Goal: Task Accomplishment & Management: Use online tool/utility

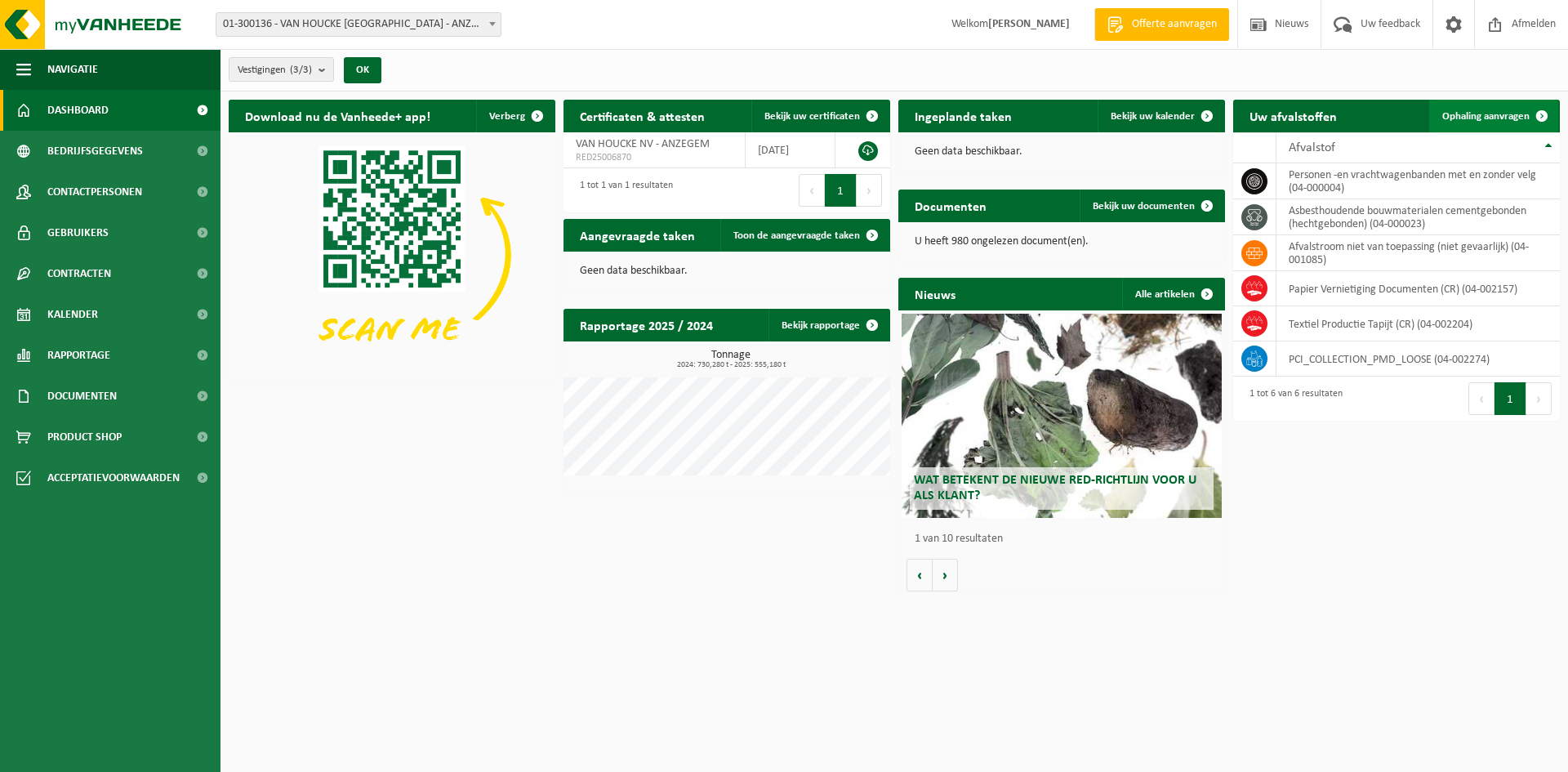
click at [1542, 113] on span at bounding box center [1542, 116] width 33 height 33
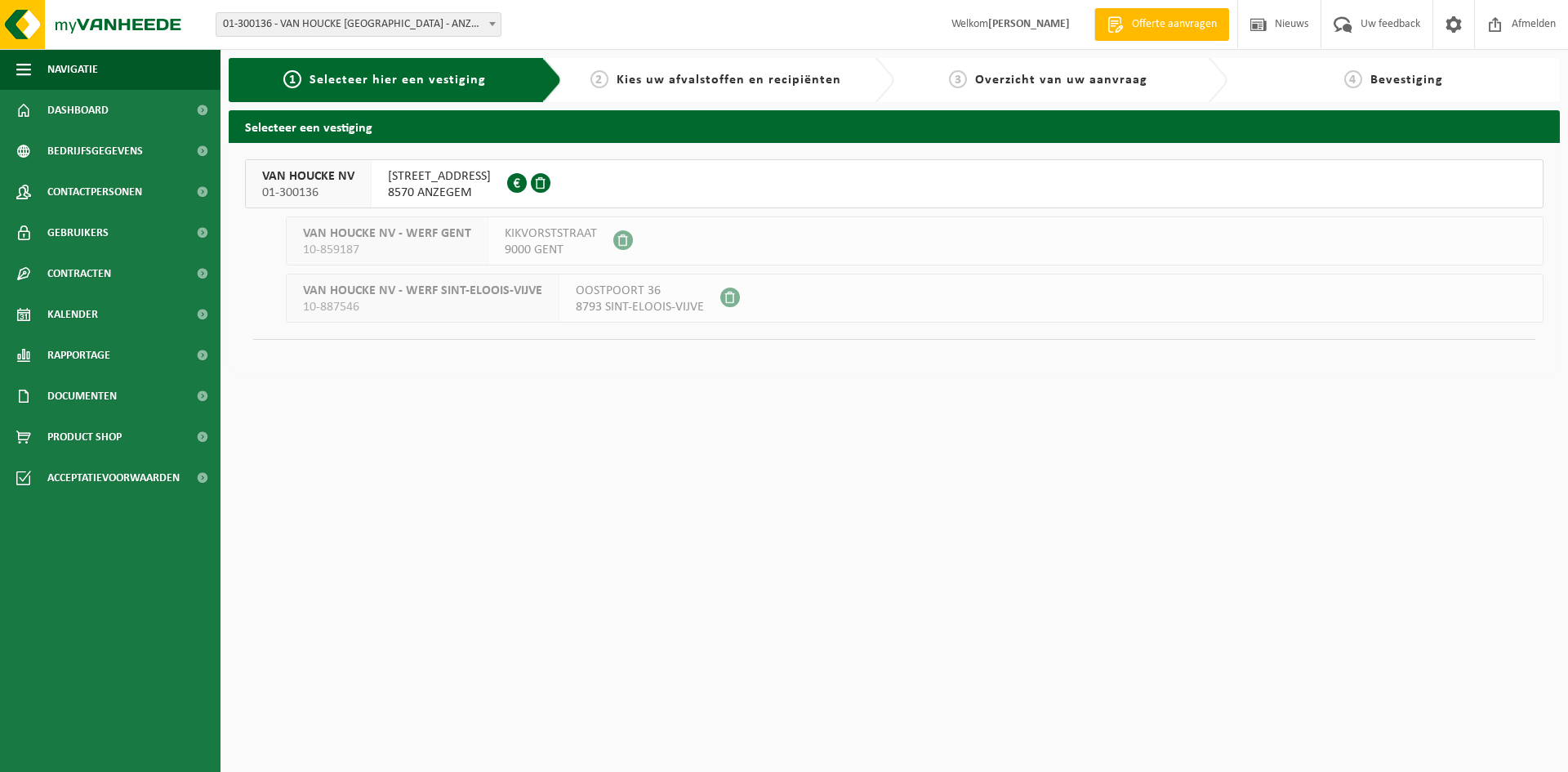
click at [444, 193] on span "8570 ANZEGEM" at bounding box center [439, 193] width 103 height 17
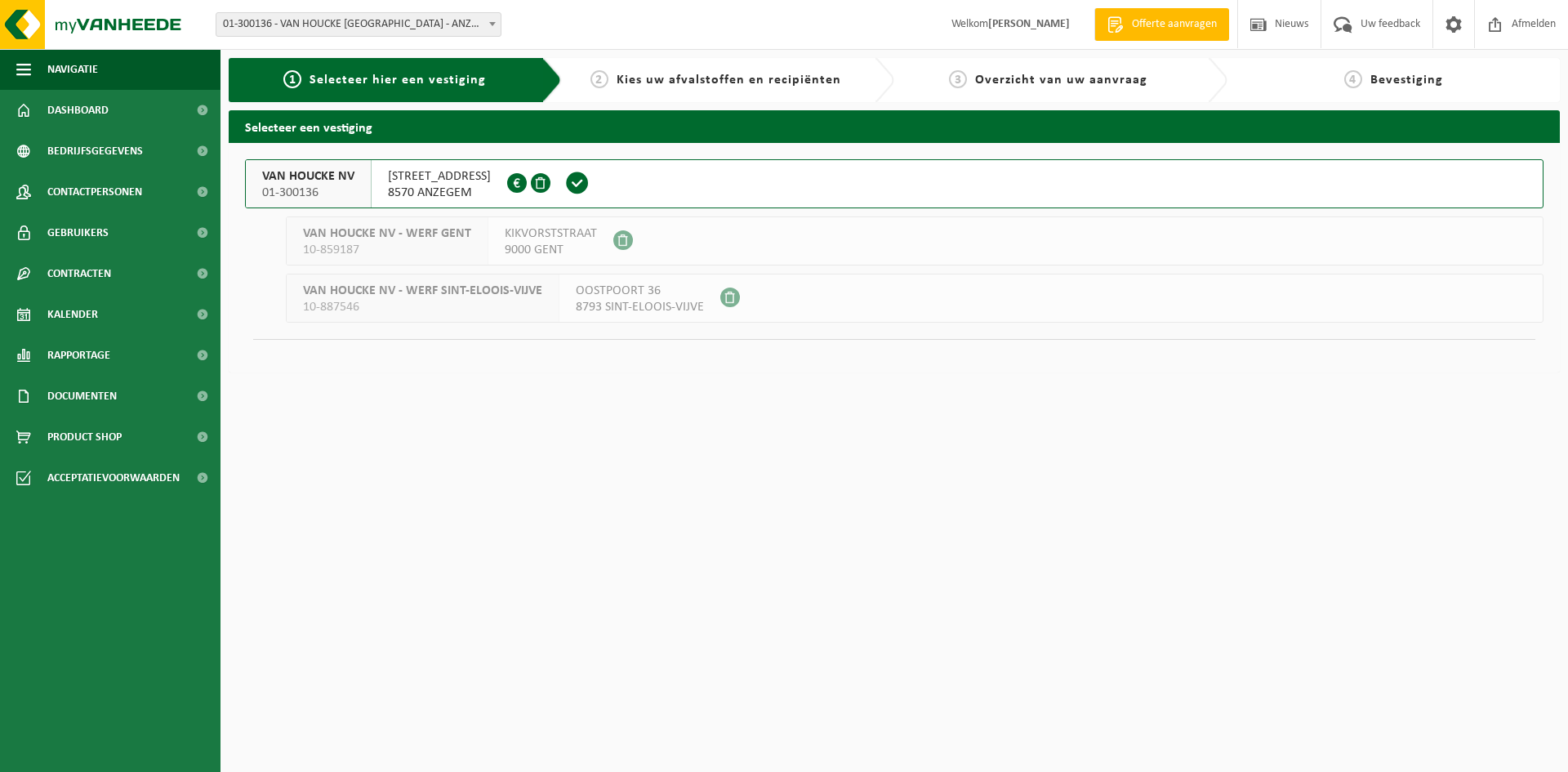
click at [304, 184] on span "01-300136" at bounding box center [308, 193] width 93 height 17
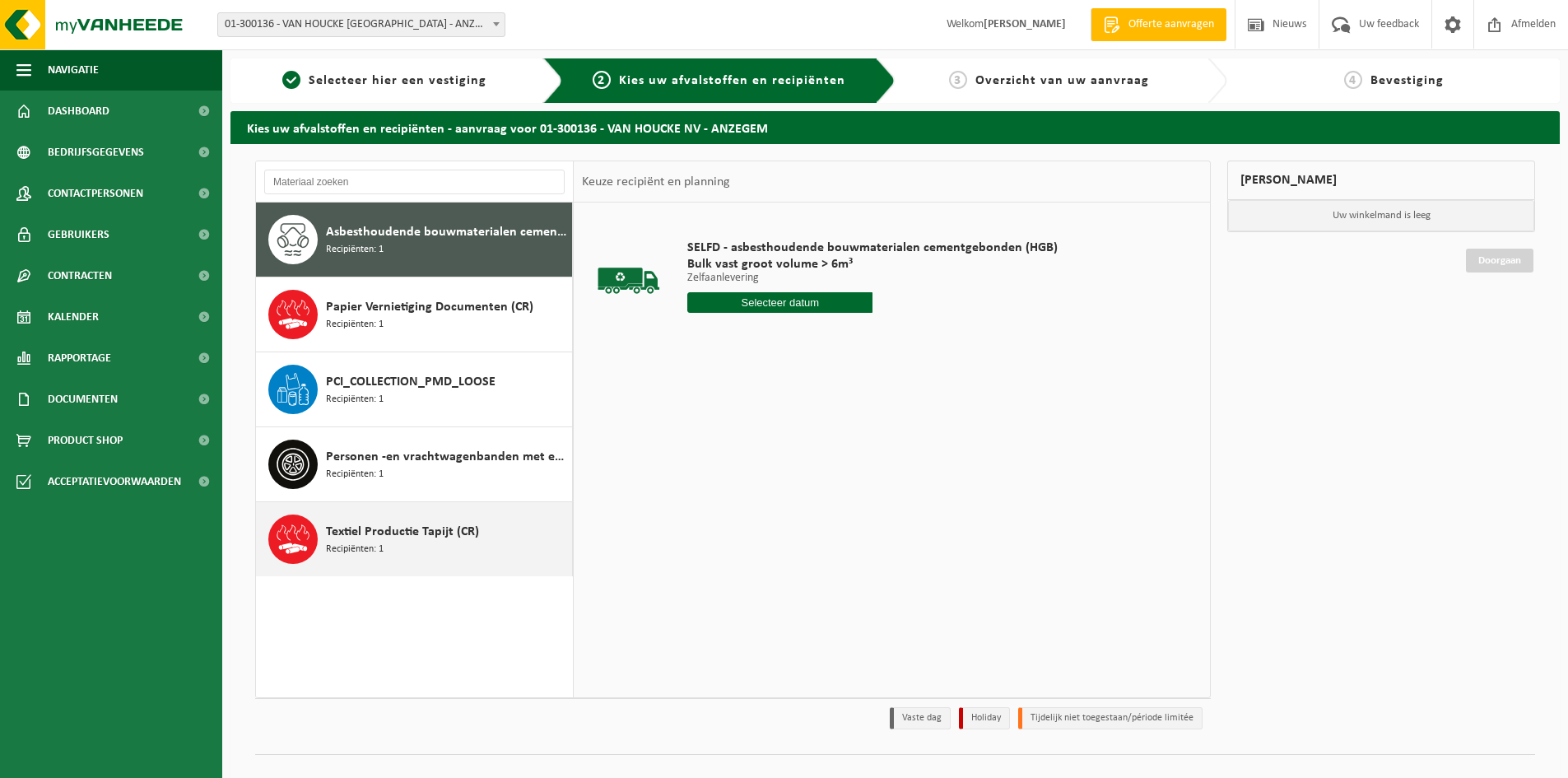
click at [457, 541] on div "Textiel Productie Tapijt (CR) Recipiënten: 1" at bounding box center [447, 539] width 242 height 49
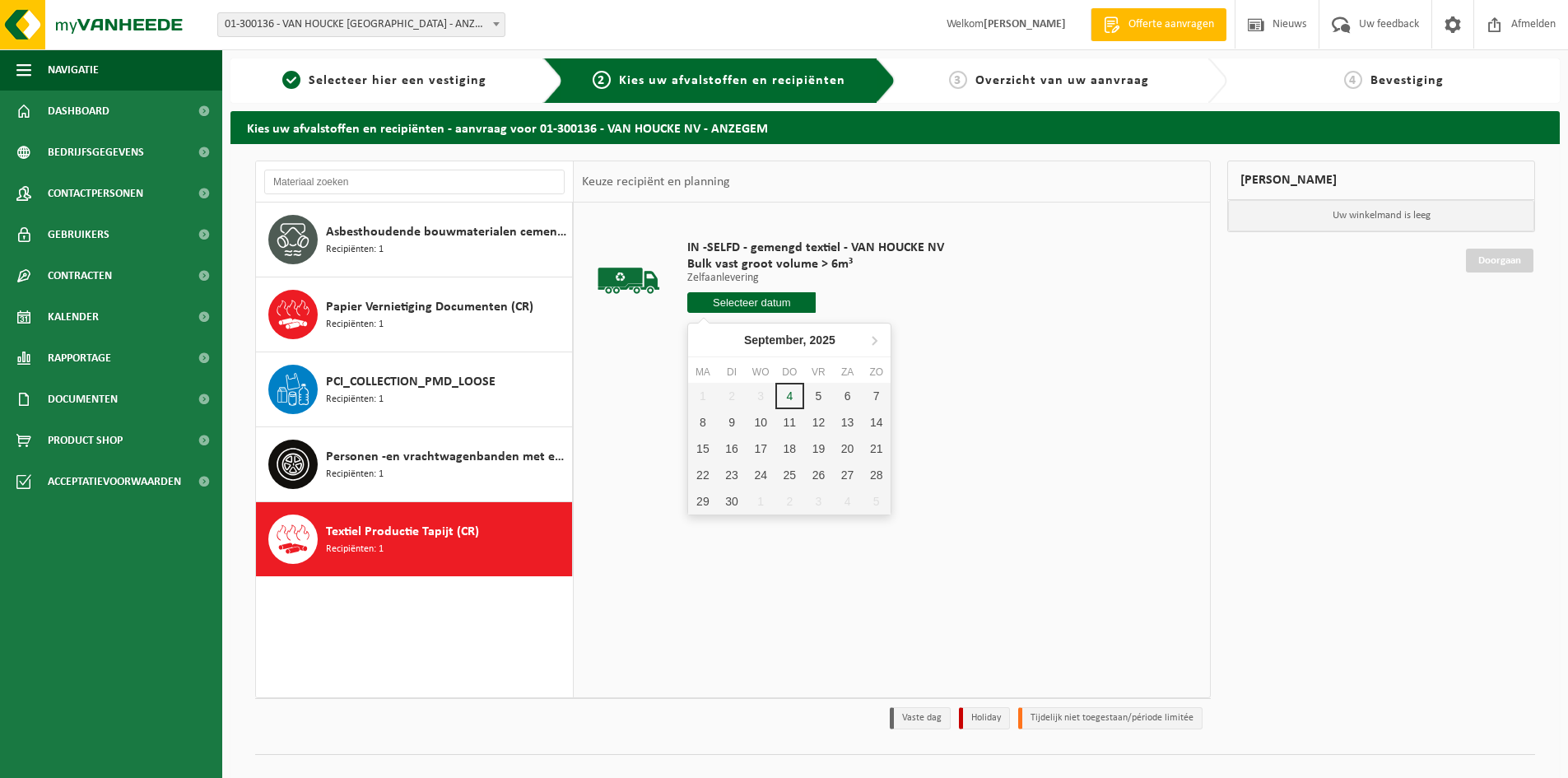
click at [759, 304] on input "text" at bounding box center [751, 302] width 128 height 20
click at [702, 427] on div "8" at bounding box center [702, 422] width 29 height 26
type input "Van [DATE]"
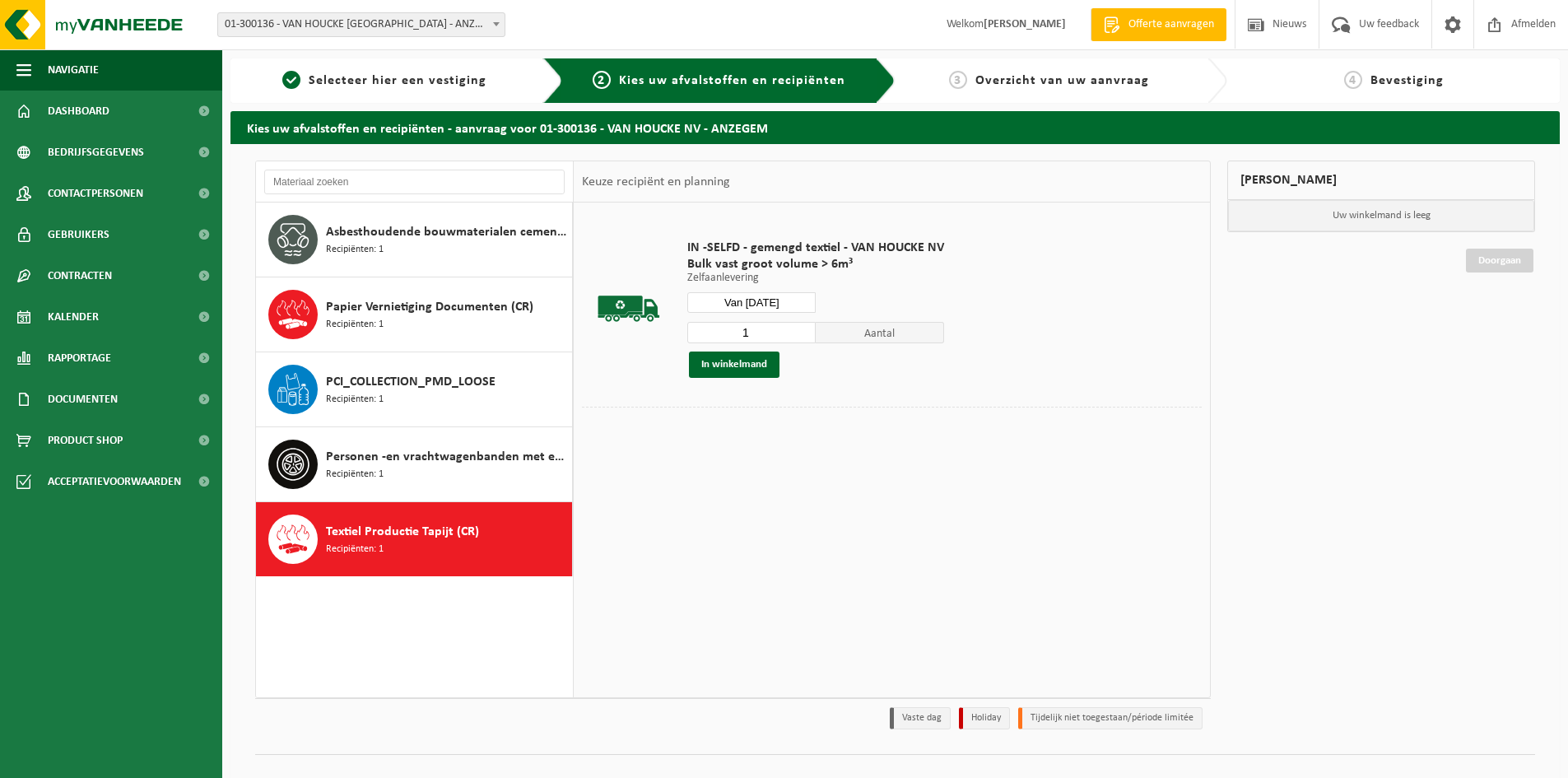
click at [804, 334] on input "1" at bounding box center [751, 332] width 128 height 21
type input "2"
click at [803, 327] on input "2" at bounding box center [751, 332] width 128 height 21
click at [752, 365] on button "In winkelmand" at bounding box center [734, 364] width 91 height 26
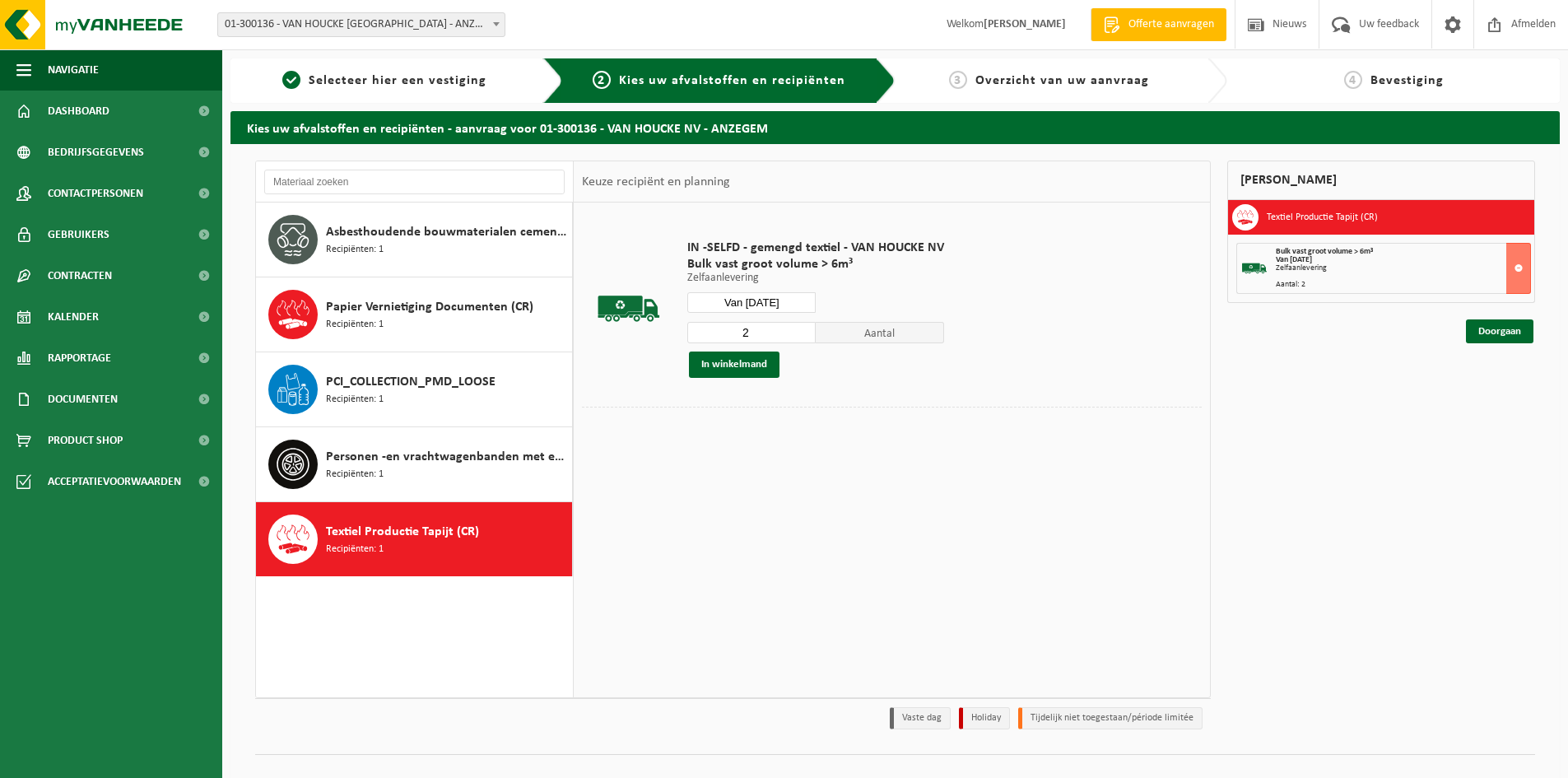
click at [784, 298] on input "Van 2025-09-08" at bounding box center [751, 302] width 128 height 20
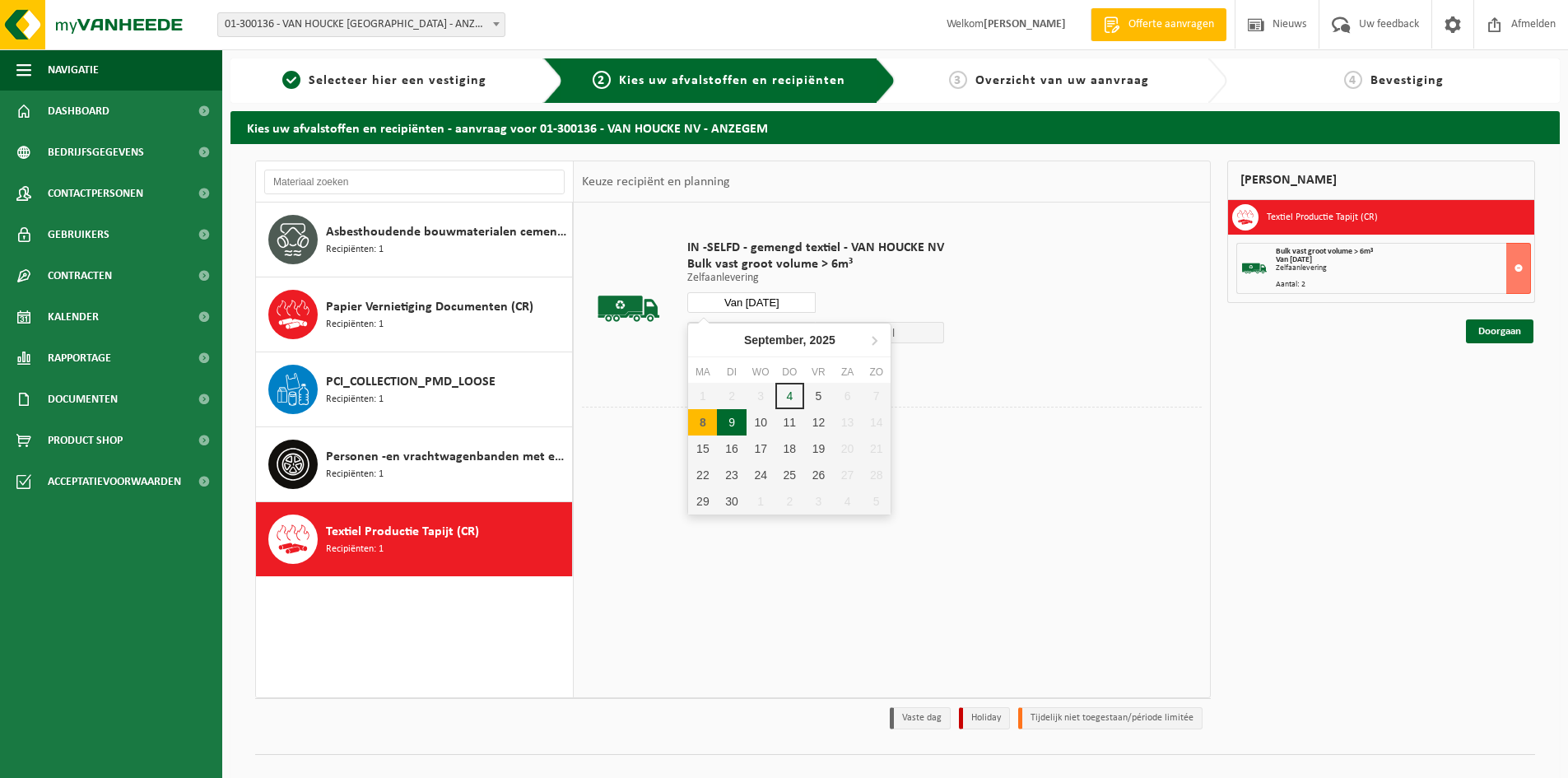
click at [734, 423] on div "9" at bounding box center [731, 422] width 29 height 26
type input "Van 2025-09-09"
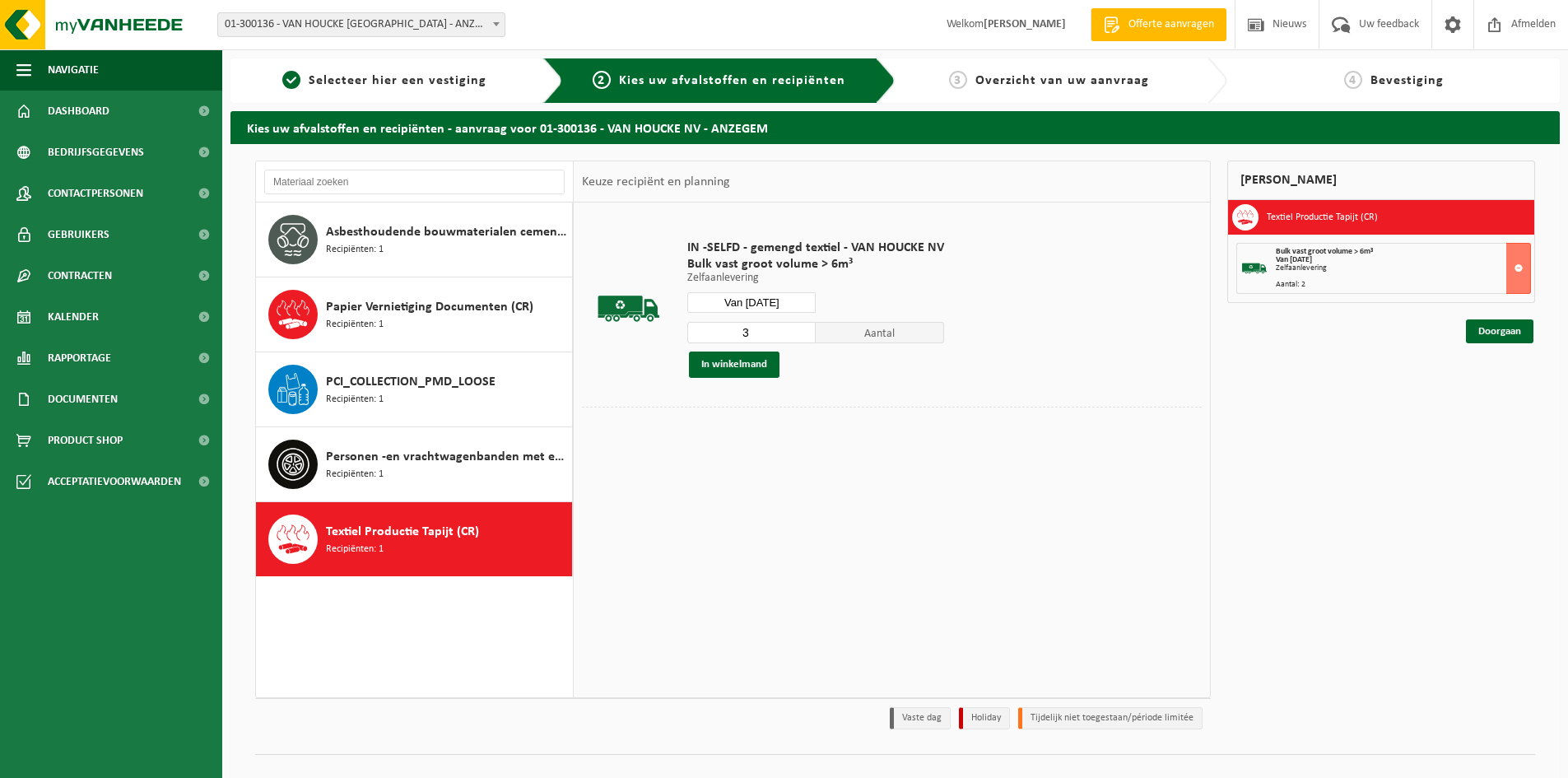
click at [802, 330] on input "3" at bounding box center [751, 332] width 128 height 21
click at [804, 337] on input "2" at bounding box center [751, 332] width 128 height 21
type input "1"
click at [802, 338] on input "1" at bounding box center [751, 332] width 128 height 21
click at [754, 362] on button "In winkelmand" at bounding box center [734, 364] width 91 height 26
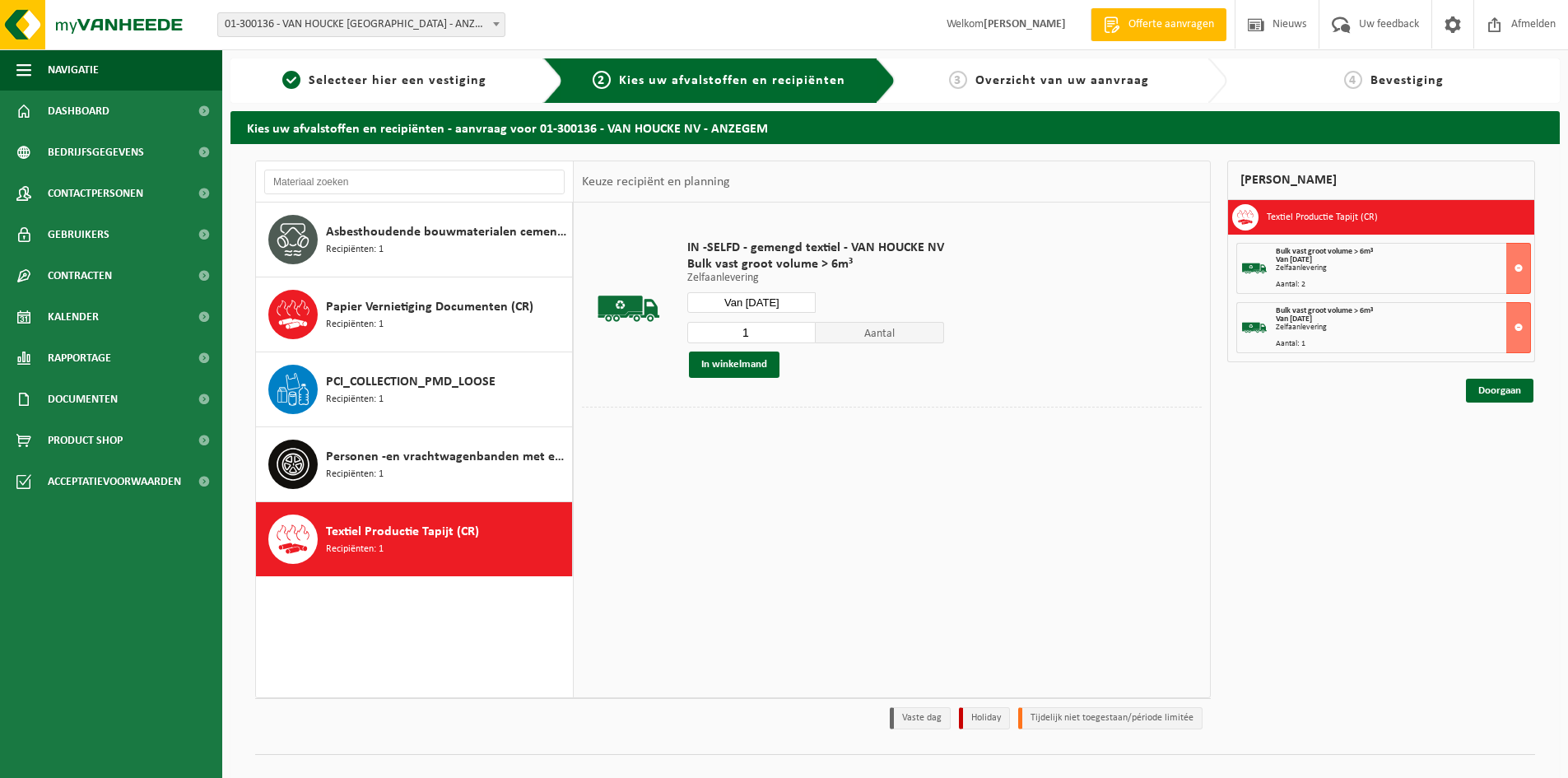
click at [784, 305] on input "Van 2025-09-09" at bounding box center [751, 302] width 128 height 20
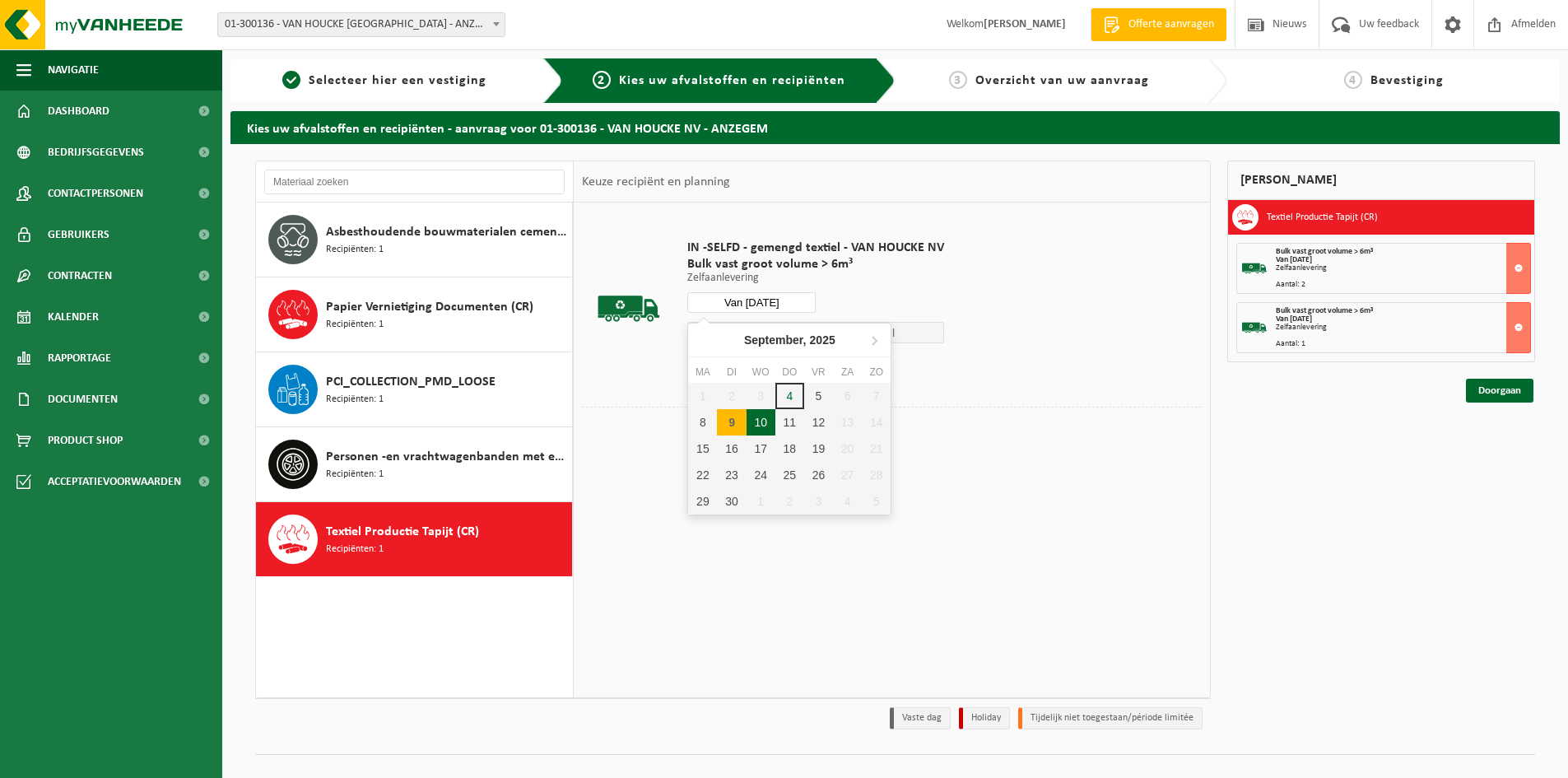
click at [761, 423] on div "10" at bounding box center [760, 422] width 29 height 26
type input "Van 2025-09-10"
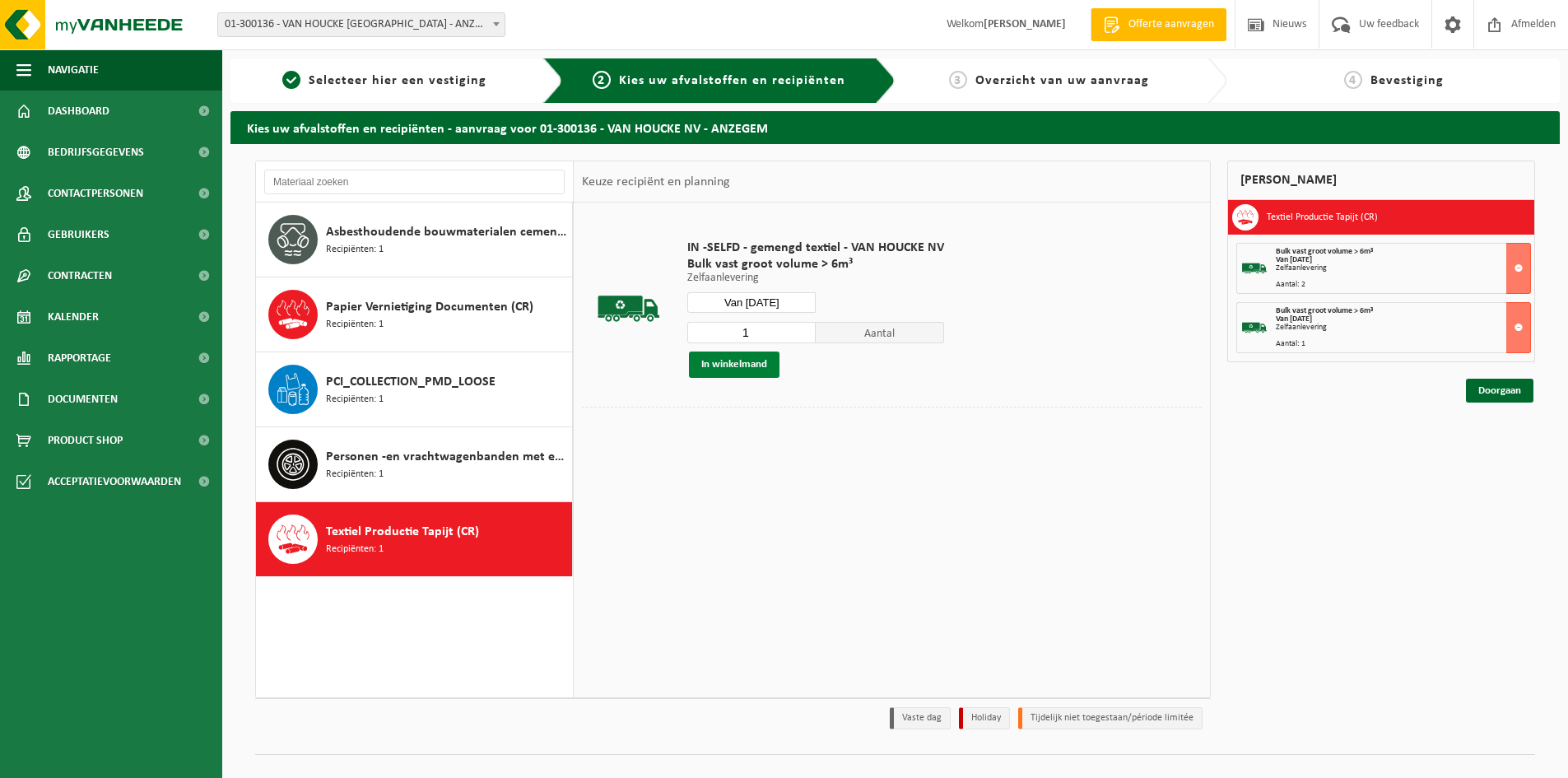
click at [748, 366] on button "In winkelmand" at bounding box center [734, 364] width 91 height 26
click at [1496, 447] on link "Doorgaan" at bounding box center [1499, 450] width 67 height 24
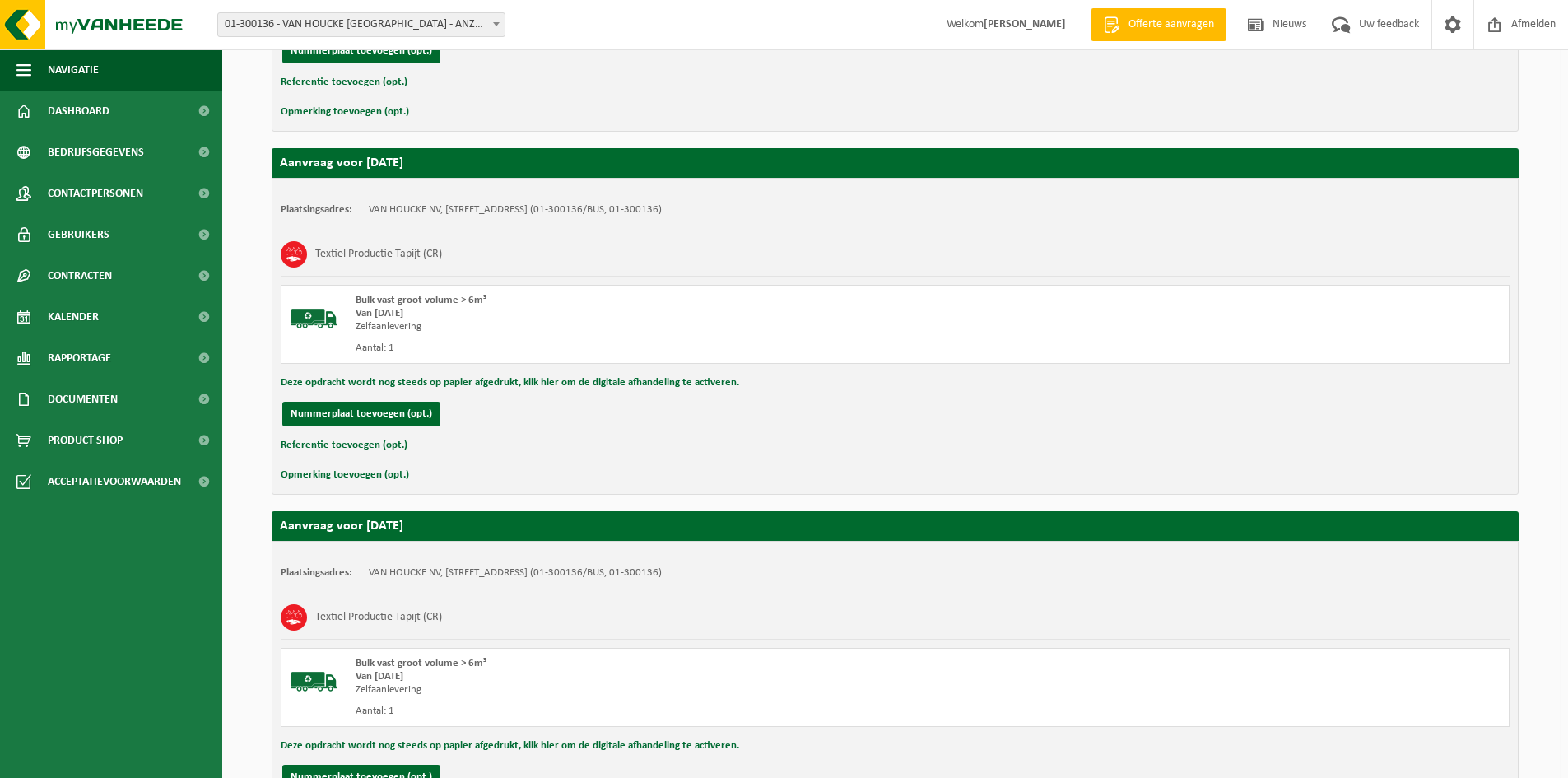
scroll to position [717, 0]
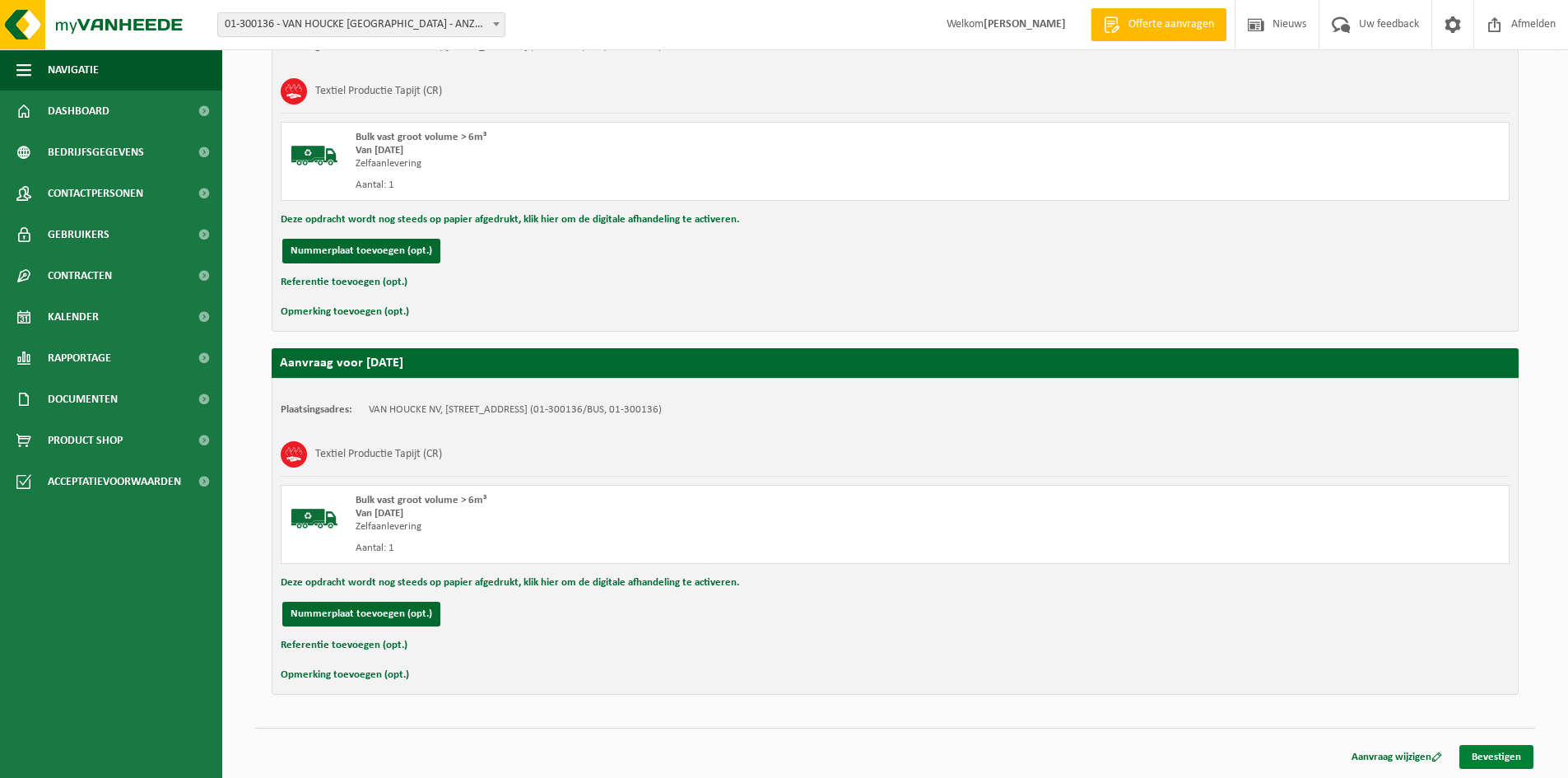
click at [1503, 756] on link "Bevestigen" at bounding box center [1496, 757] width 74 height 24
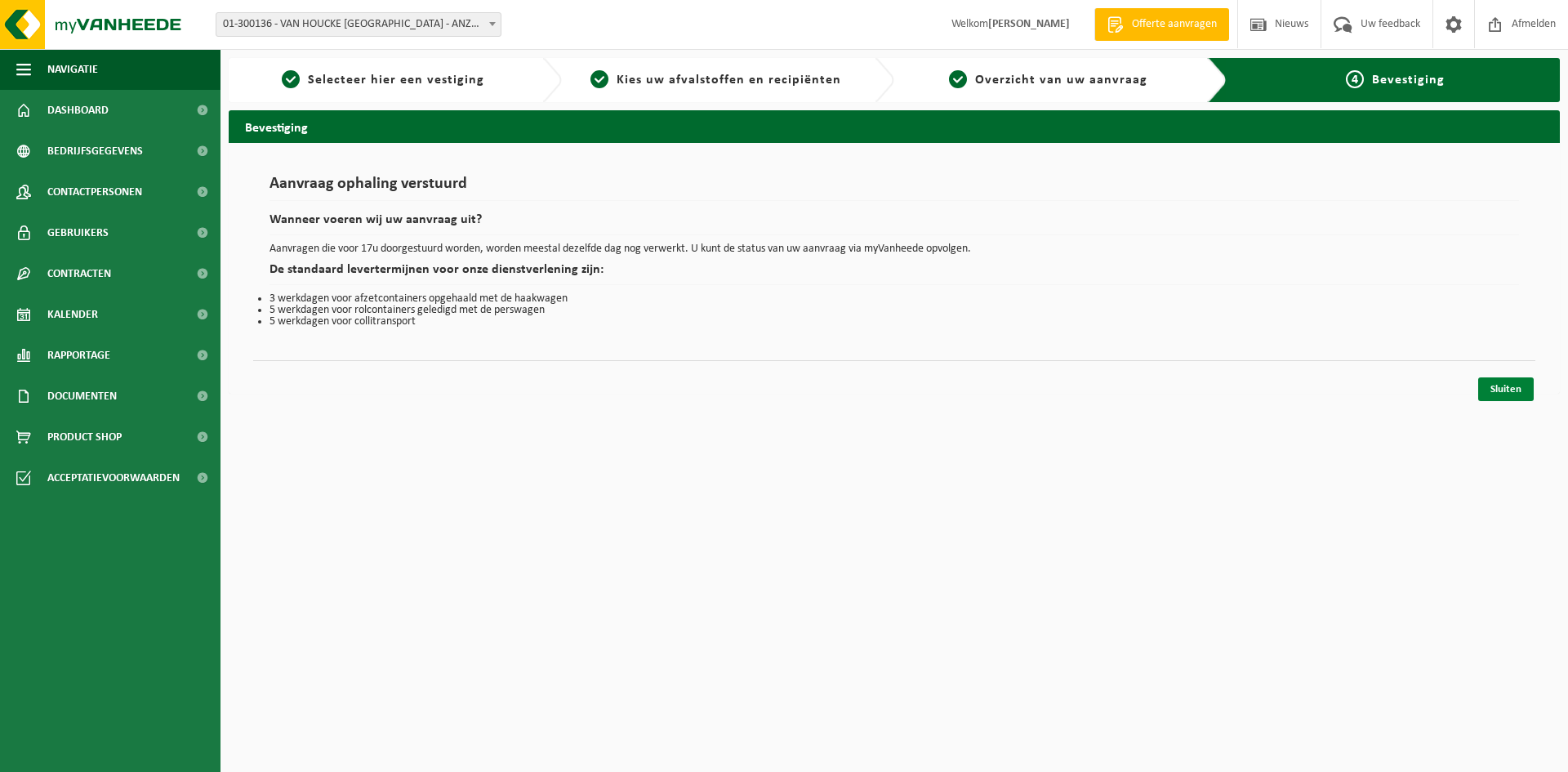
click at [1514, 385] on link "Sluiten" at bounding box center [1506, 389] width 56 height 24
